Goal: Task Accomplishment & Management: Manage account settings

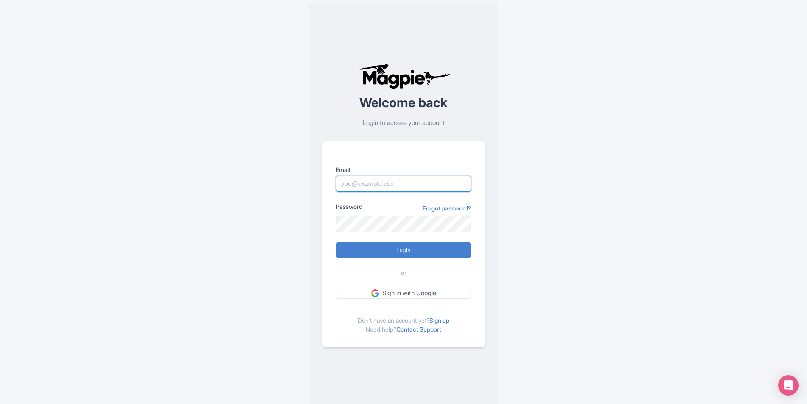
click at [372, 184] on input "Email" at bounding box center [404, 184] width 136 height 16
type input "[EMAIL_ADDRESS][DOMAIN_NAME]"
click at [406, 252] on input "Login" at bounding box center [404, 250] width 136 height 16
type input "Logging in..."
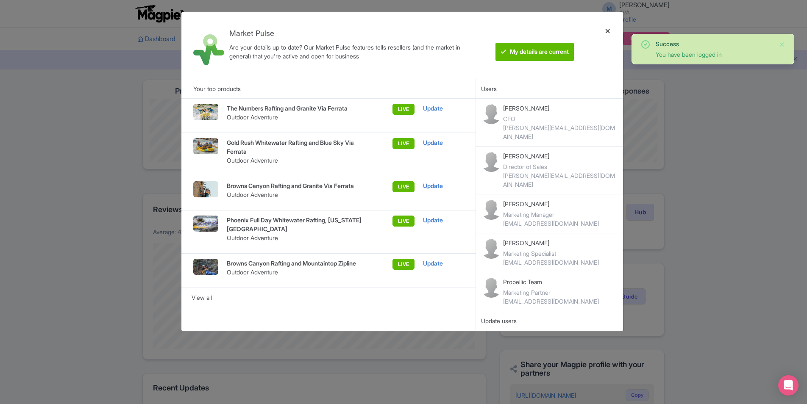
click at [612, 30] on div at bounding box center [608, 45] width 20 height 53
click at [608, 32] on div at bounding box center [608, 45] width 20 height 53
